Goal: Task Accomplishment & Management: Use online tool/utility

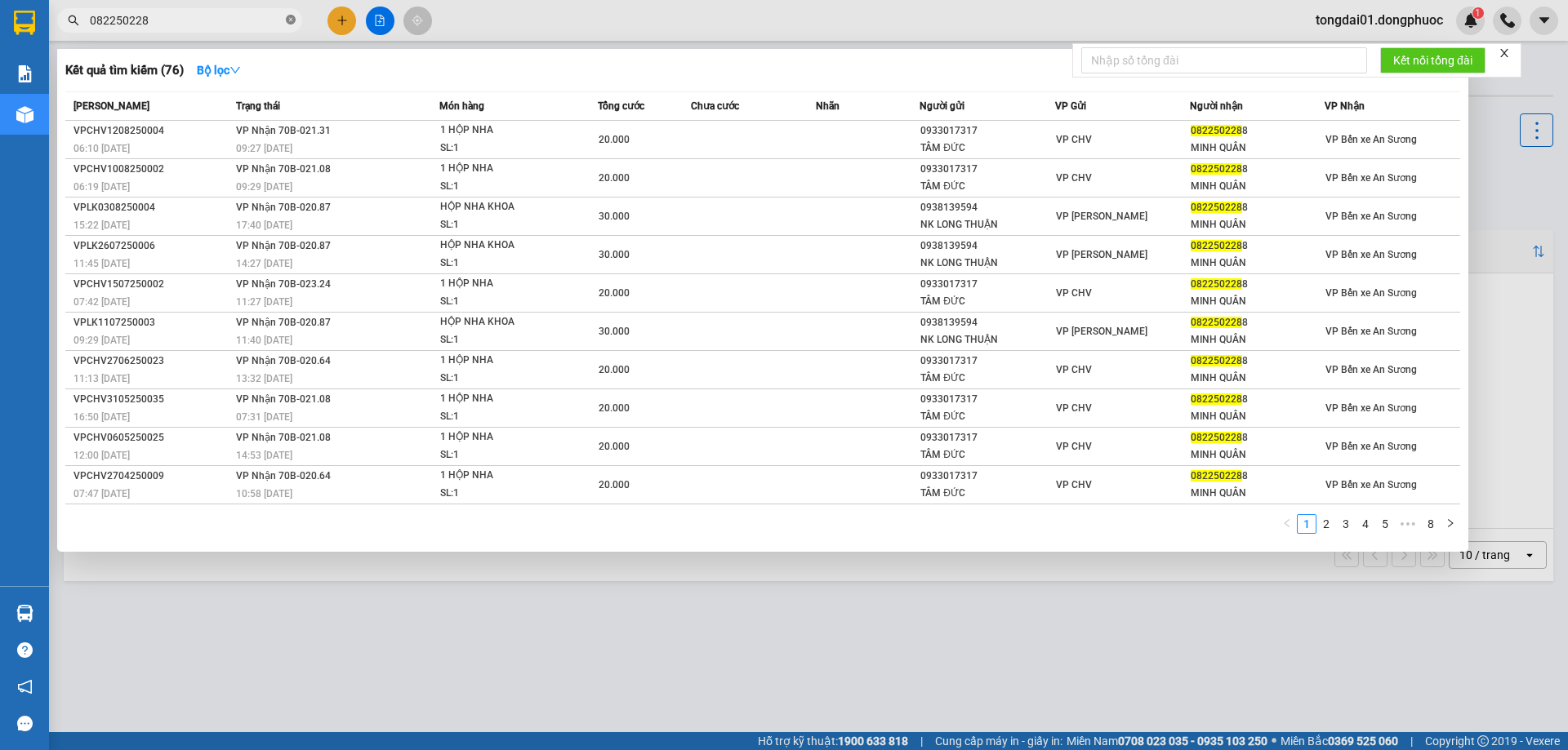
click at [289, 21] on icon "close-circle" at bounding box center [290, 19] width 10 height 10
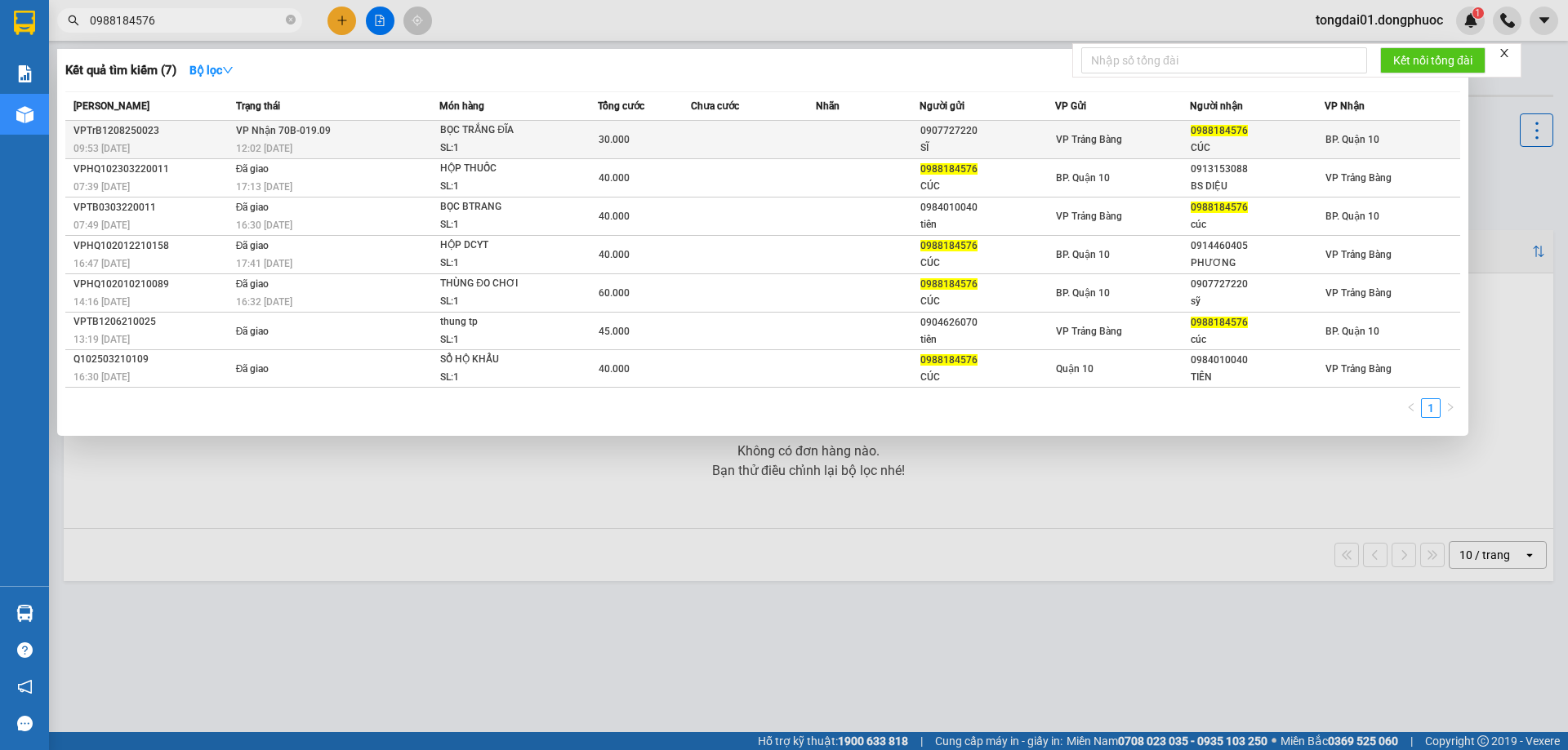
type input "0988184576"
click at [373, 139] on td "VP Nhận 70B-019.09 12:02 [DATE]" at bounding box center [336, 139] width 208 height 38
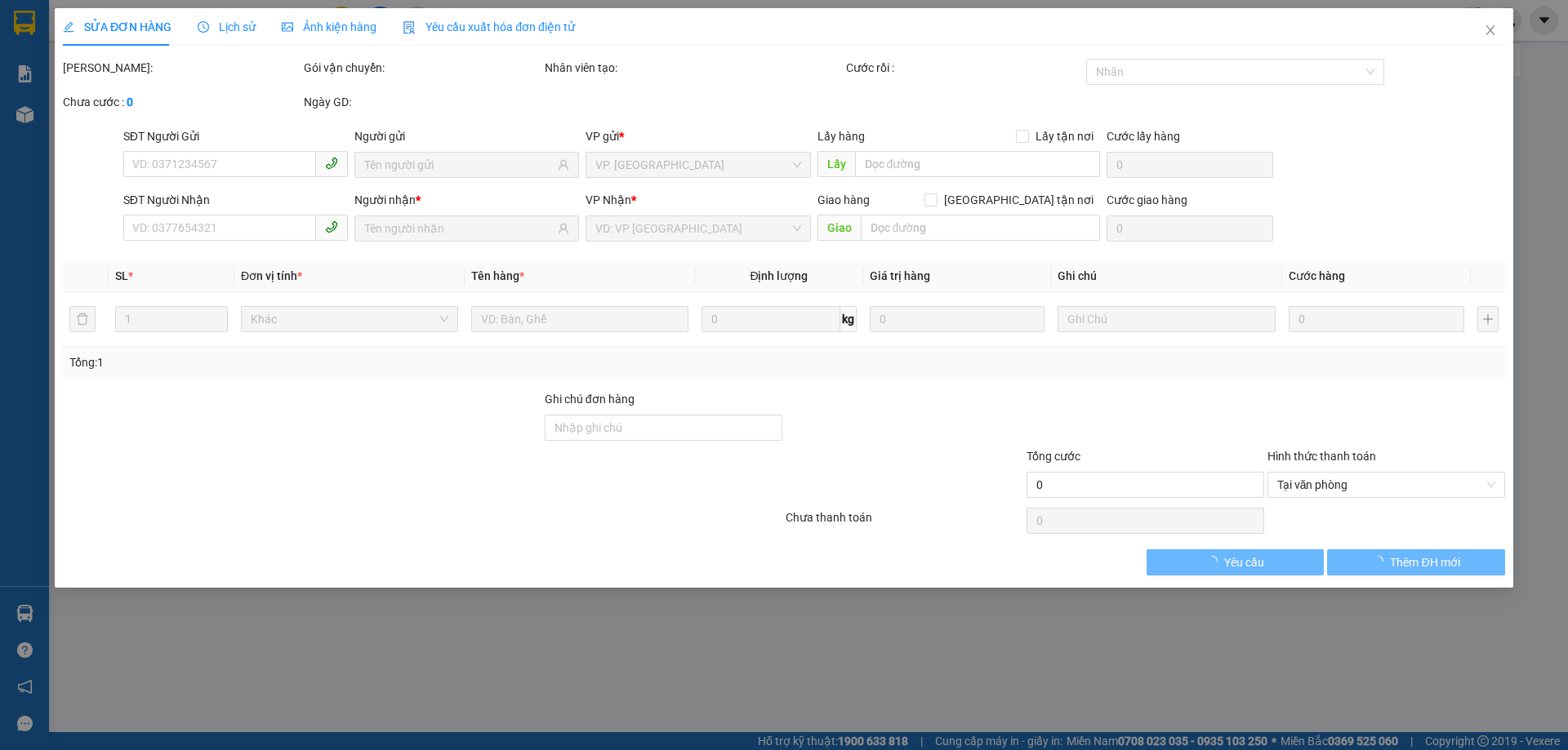
type input "0907727220"
type input "SĨ"
type input "0988184576"
type input "CÚC"
type input "30.000"
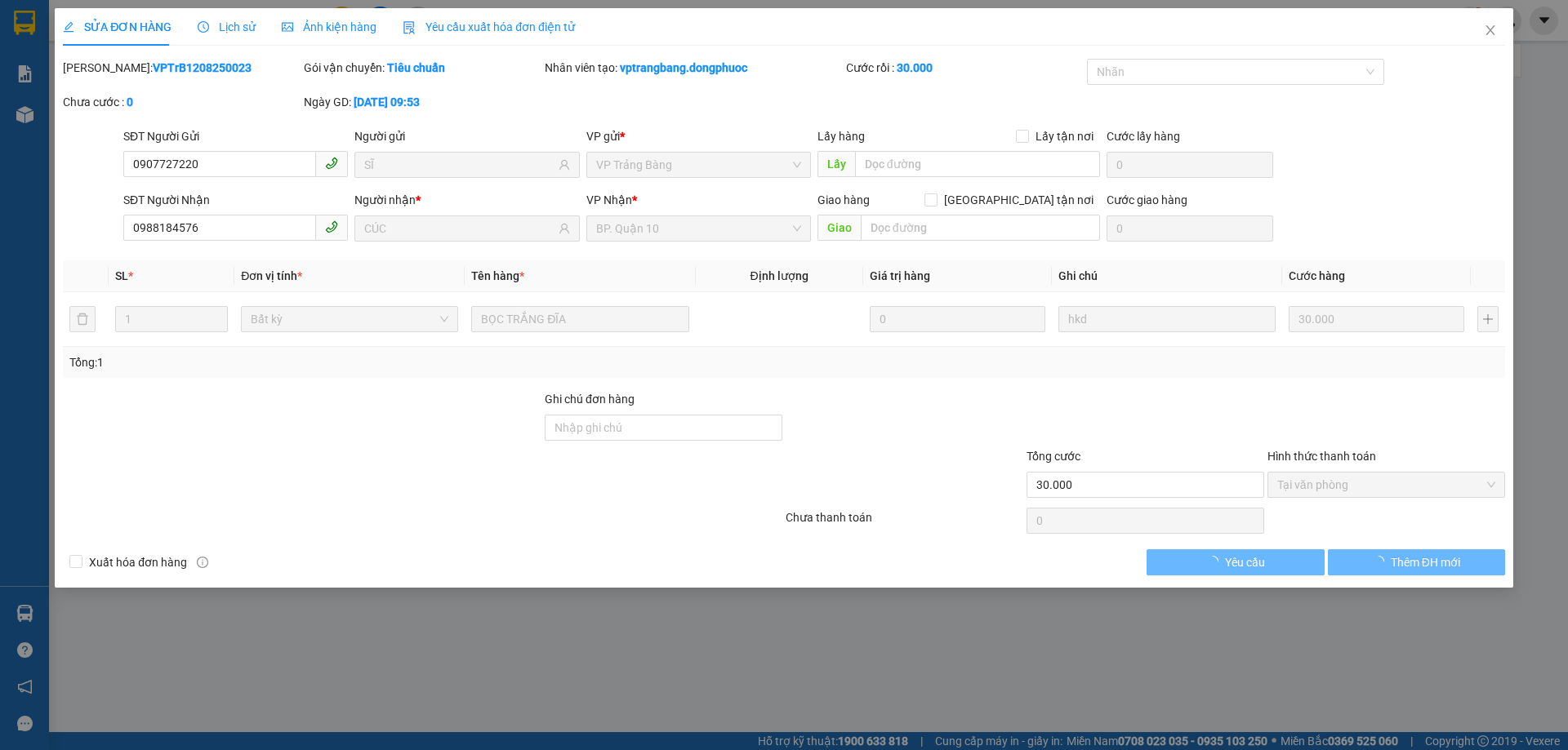
click at [212, 8] on div "Lịch sử" at bounding box center [227, 26] width 58 height 38
